Goal: Transaction & Acquisition: Purchase product/service

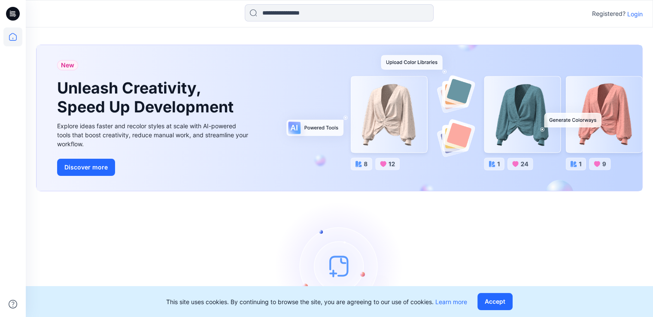
click at [633, 12] on p "Login" at bounding box center [634, 13] width 15 height 9
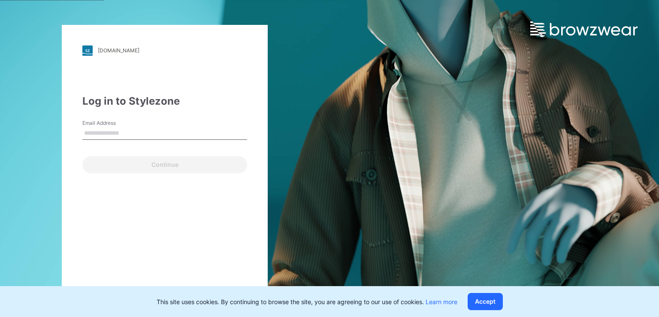
click at [122, 133] on input "Email Address" at bounding box center [164, 133] width 165 height 13
type input "**********"
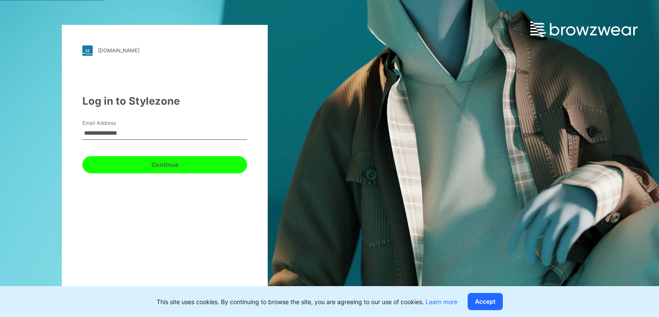
click at [121, 164] on button "Continue" at bounding box center [164, 164] width 165 height 17
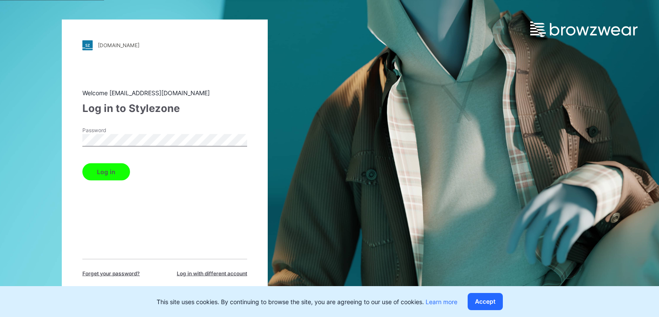
click at [101, 171] on button "Log in" at bounding box center [106, 171] width 48 height 17
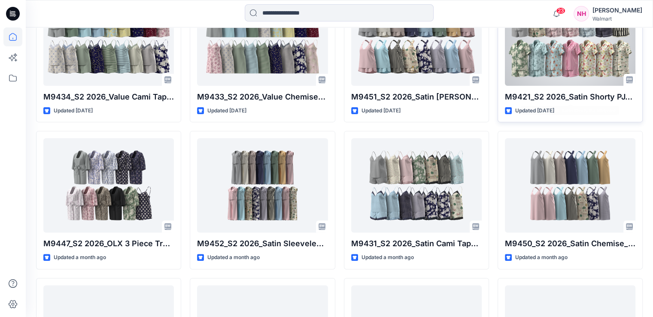
scroll to position [215, 0]
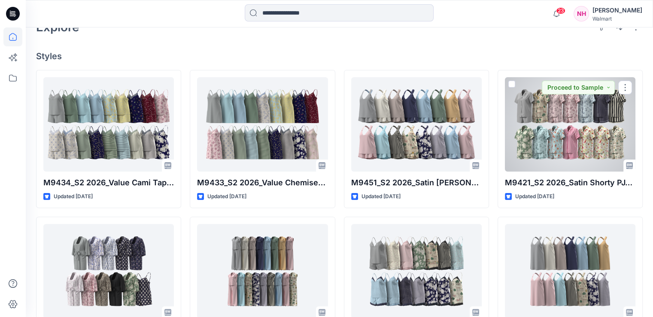
click at [591, 124] on div at bounding box center [570, 124] width 130 height 94
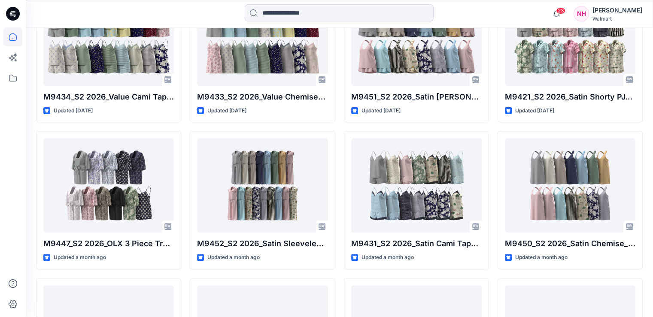
scroll to position [258, 0]
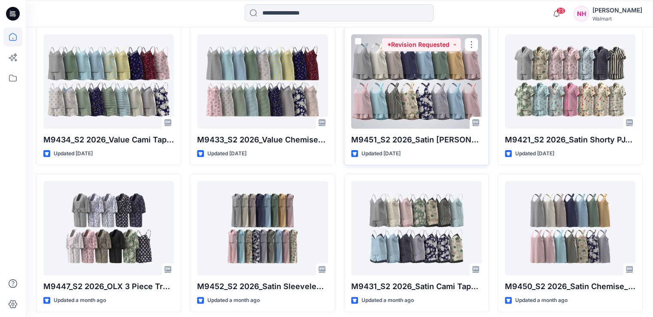
click at [402, 85] on div at bounding box center [416, 81] width 130 height 94
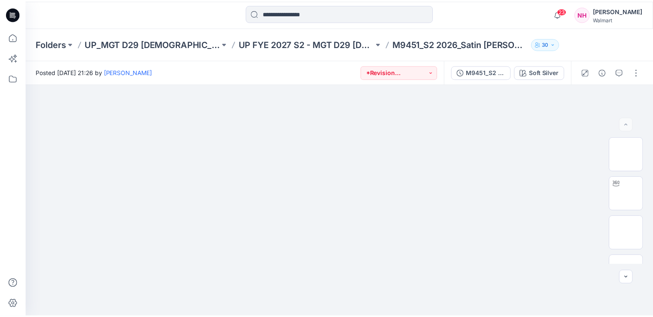
scroll to position [258, 0]
